Goal: Navigation & Orientation: Find specific page/section

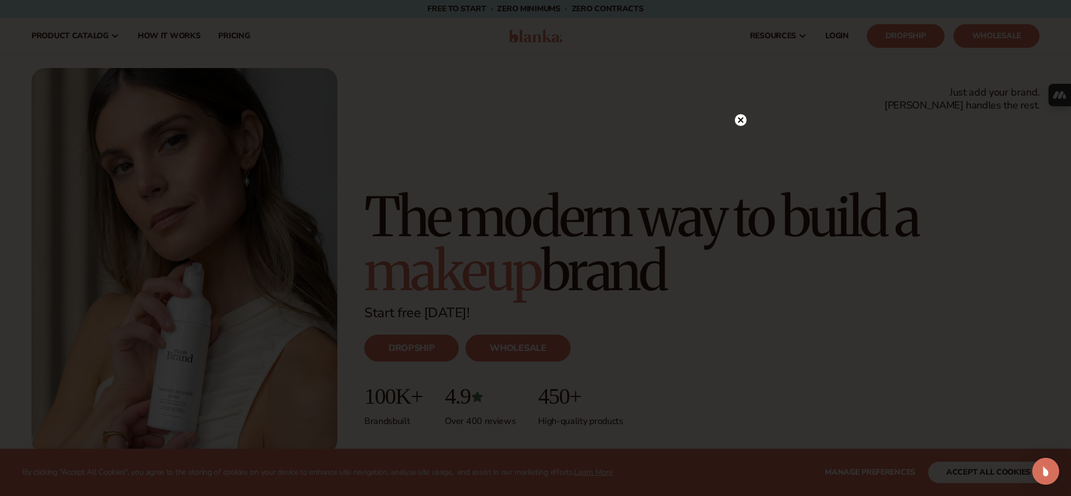
click at [740, 120] on icon at bounding box center [741, 120] width 6 height 6
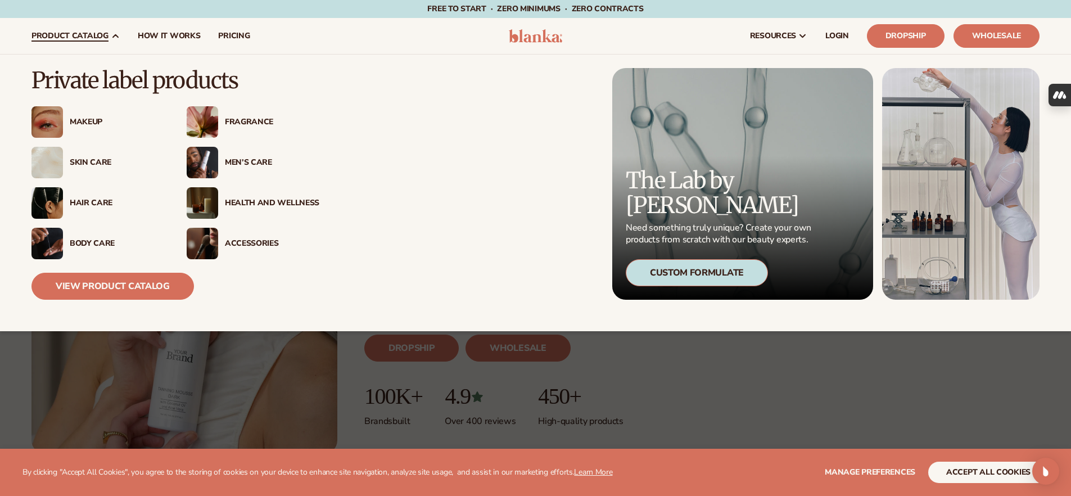
click at [250, 158] on div "Men’s Care" at bounding box center [272, 163] width 94 height 10
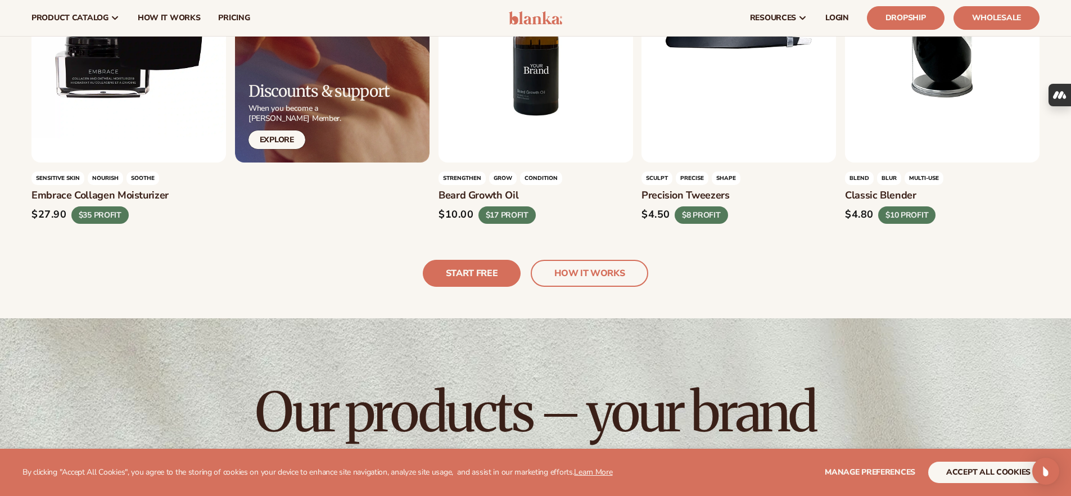
scroll to position [3097, 0]
